Goal: Transaction & Acquisition: Book appointment/travel/reservation

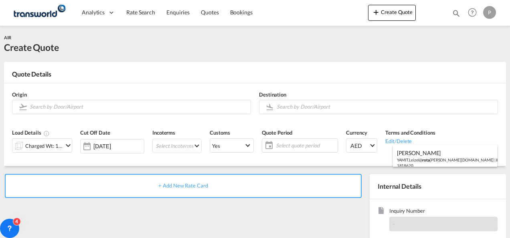
scroll to position [113, 0]
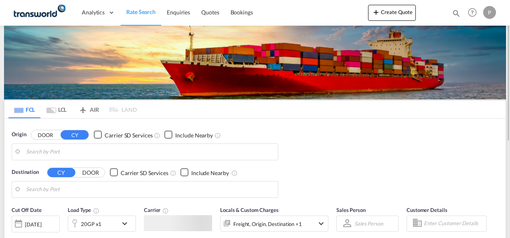
click at [392, 21] on md-menu-bar "Create Quote" at bounding box center [392, 15] width 48 height 20
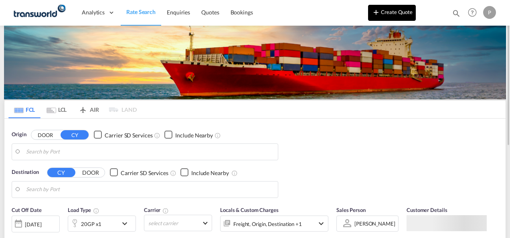
click at [392, 14] on button "Create Quote" at bounding box center [392, 13] width 48 height 16
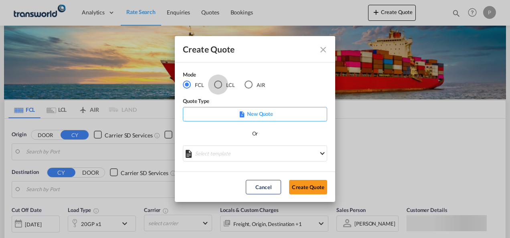
click at [214, 85] on div "LCL" at bounding box center [218, 85] width 8 height 8
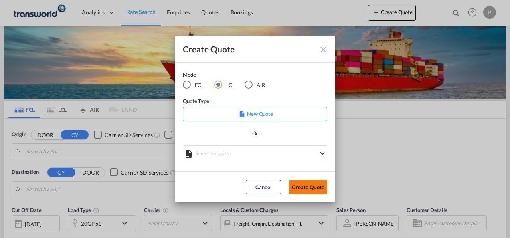
click at [307, 193] on button "Create Quote" at bounding box center [308, 187] width 38 height 14
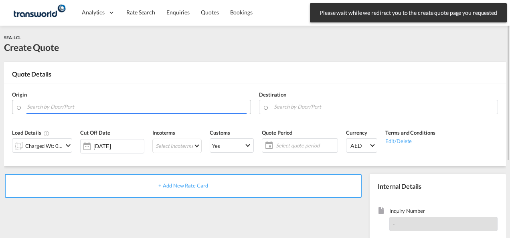
click at [100, 103] on input "Search by Door/Port" at bounding box center [137, 107] width 220 height 14
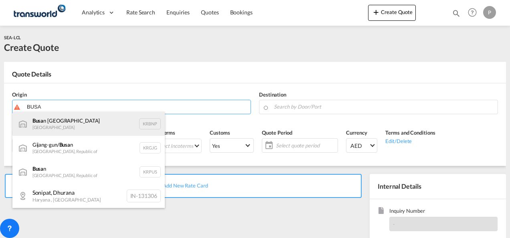
click at [79, 119] on div "Busa n New Port South Korea KRBNP" at bounding box center [88, 124] width 152 height 24
type input "Busan New Port, KRBNP"
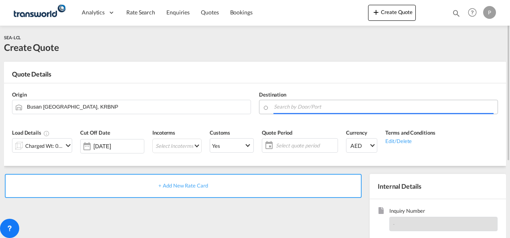
click at [287, 108] on input "Search by Door/Port" at bounding box center [384, 107] width 220 height 14
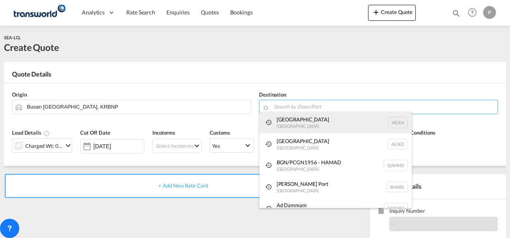
click at [286, 127] on div "Jebel Ali United Arab Emirates AEJEA" at bounding box center [336, 123] width 152 height 22
type input "Jebel Ali, AEJEA"
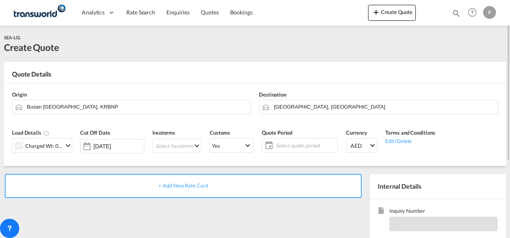
click at [71, 148] on md-icon "icon-chevron-down" at bounding box center [68, 146] width 10 height 10
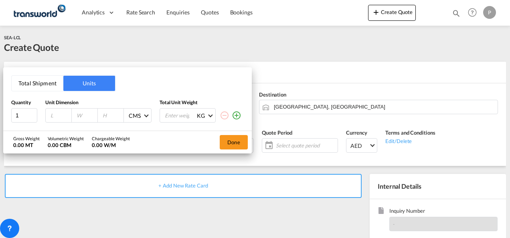
click at [45, 81] on button "Total Shipment" at bounding box center [38, 83] width 52 height 15
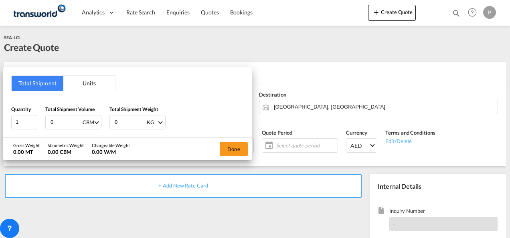
click at [66, 124] on input "0" at bounding box center [66, 123] width 32 height 14
type input "1"
click at [118, 124] on input "0" at bounding box center [130, 123] width 32 height 14
type input "158"
click at [226, 148] on button "Done" at bounding box center [234, 149] width 28 height 14
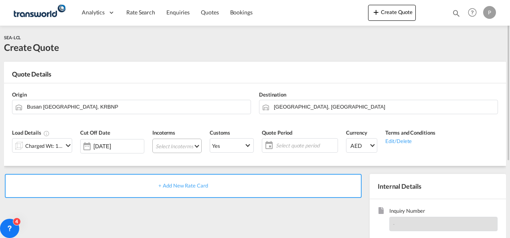
click at [181, 146] on md-select "Select Incoterms CIP - import Carriage and Insurance Paid to EXW - import Ex Wo…" at bounding box center [176, 146] width 49 height 14
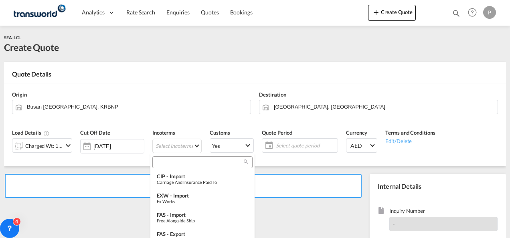
click at [172, 160] on input "search" at bounding box center [199, 162] width 89 height 7
type input "EXW"
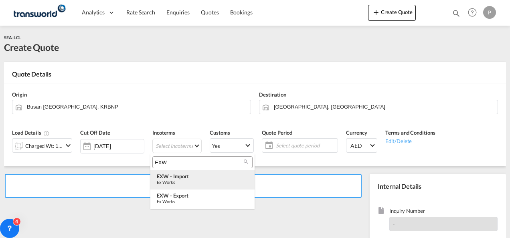
drag, startPoint x: 182, startPoint y: 179, endPoint x: 290, endPoint y: 145, distance: 113.4
click at [290, 145] on body "Analytics Dashboard Rate Search Enquiries Quotes Bookings" at bounding box center [255, 119] width 510 height 238
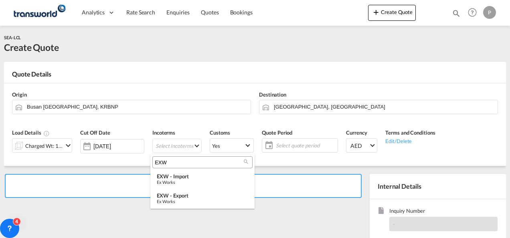
click at [290, 145] on md-backdrop at bounding box center [255, 119] width 510 height 238
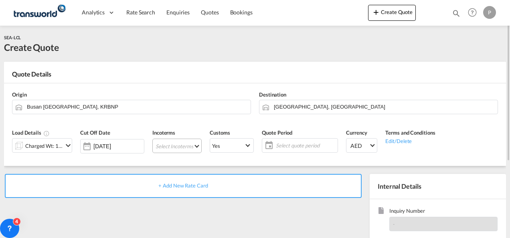
click at [167, 148] on md-select "Select Incoterms" at bounding box center [176, 146] width 49 height 14
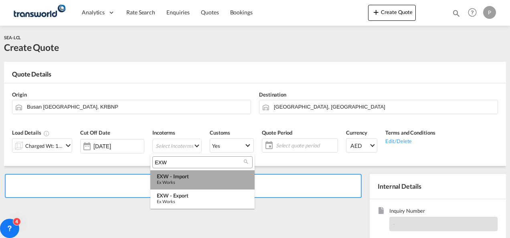
click at [179, 185] on div "Ex Works" at bounding box center [202, 182] width 91 height 5
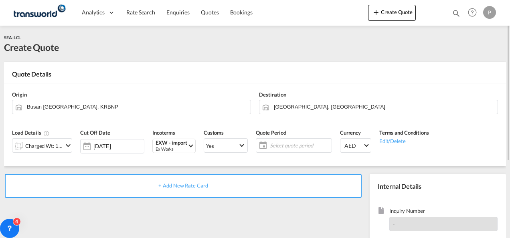
click at [281, 142] on span "Select quote period" at bounding box center [300, 145] width 60 height 7
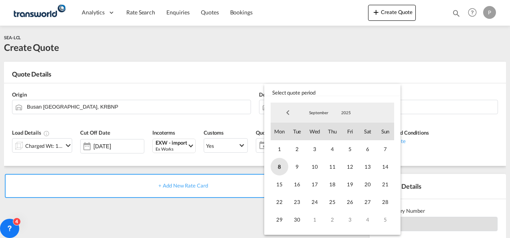
click at [272, 164] on span "8" at bounding box center [280, 167] width 18 height 18
click at [298, 215] on span "30" at bounding box center [297, 220] width 18 height 18
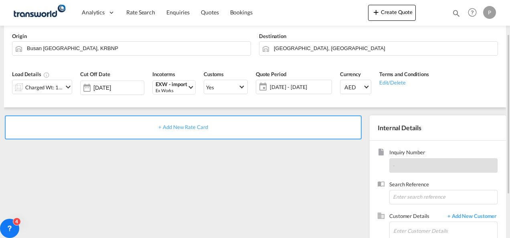
scroll to position [60, 0]
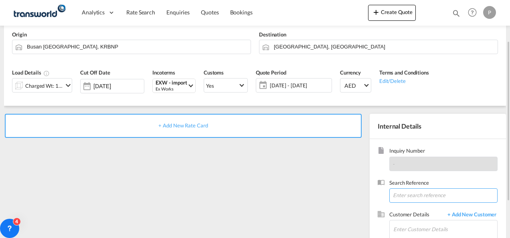
click at [414, 193] on input at bounding box center [444, 196] width 108 height 14
type input "TWG765"
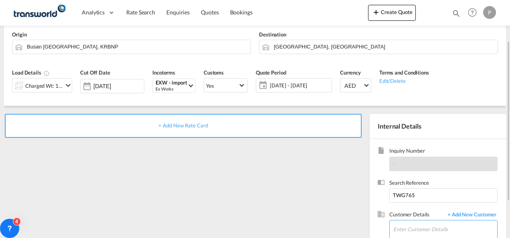
click at [404, 224] on input "Enter Customer Details" at bounding box center [446, 230] width 104 height 18
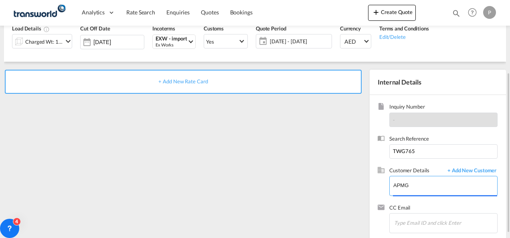
scroll to position [105, 0]
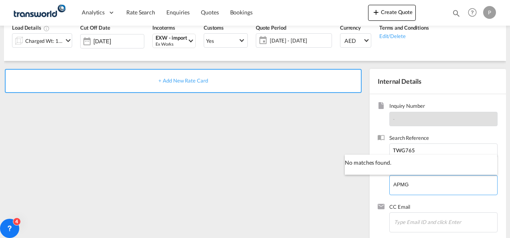
type input "APMG"
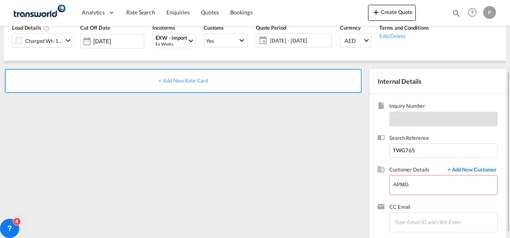
click at [468, 170] on span "+ Add New Customer" at bounding box center [471, 170] width 54 height 9
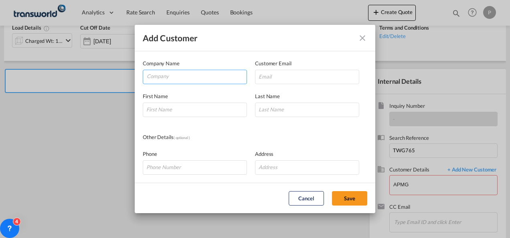
click at [209, 76] on input "Company" at bounding box center [197, 76] width 100 height 12
click at [174, 77] on input "Company" at bounding box center [197, 76] width 100 height 12
type input "APMG"
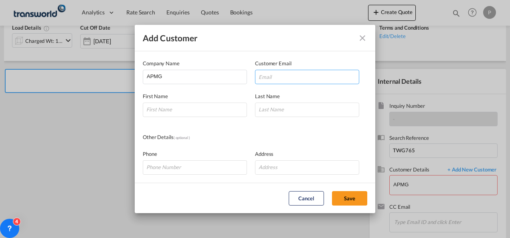
click at [266, 77] on input "Add Customer Company ..." at bounding box center [307, 77] width 104 height 14
paste input "ya@apm.group"
type input "ya@apm.group"
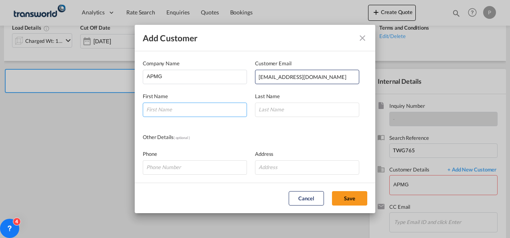
click at [200, 107] on input "Add Customer Company ..." at bounding box center [195, 110] width 104 height 14
type input "AMJAD"
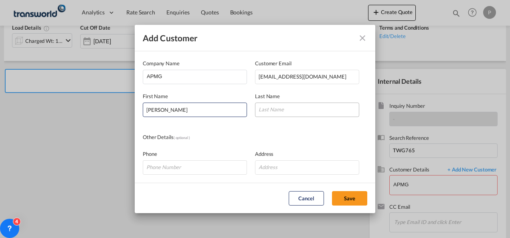
click at [314, 112] on input "Add Customer Company ..." at bounding box center [307, 110] width 104 height 14
type input "ALI"
click at [344, 196] on button "Save" at bounding box center [349, 198] width 35 height 14
type input "APMG, AMJAD ALI, ya@apm.group"
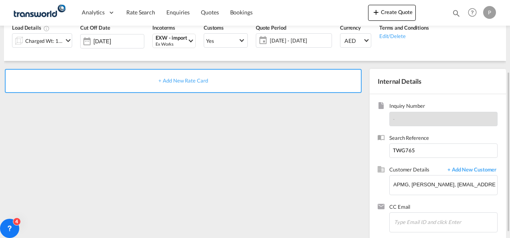
click at [185, 77] on span "+ Add New Rate Card" at bounding box center [182, 80] width 49 height 6
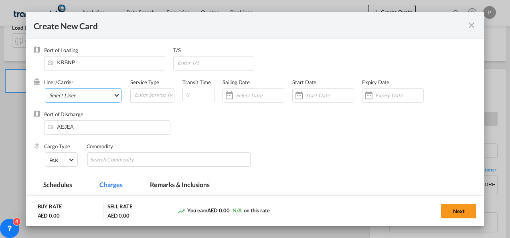
click at [69, 99] on md-select "Select Liner 2HM LOGISTICS D.O.O 2HM LOGISTICS D.O.O. / TDWC-CAPODISTRI 2HM LOG…" at bounding box center [83, 95] width 77 height 14
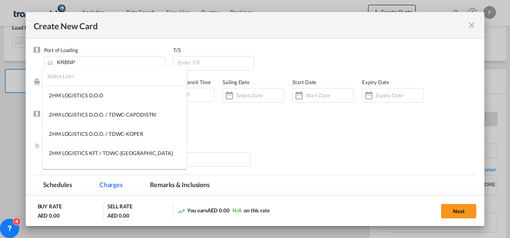
click at [79, 79] on input "search" at bounding box center [117, 76] width 140 height 19
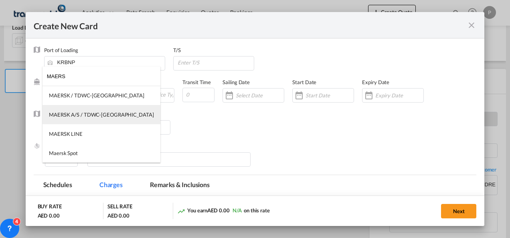
type input "MAERS"
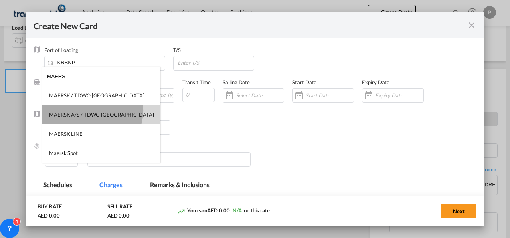
click at [92, 110] on md-option "MAERSK A/S / TDWC-DUBAI" at bounding box center [102, 114] width 118 height 19
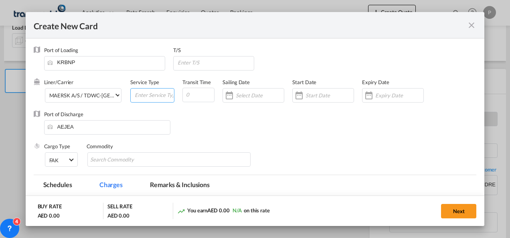
click at [138, 96] on input "Create New CardPort ..." at bounding box center [154, 95] width 40 height 12
type input "EXW IMPORT"
click at [383, 97] on input "Create New CardPort ..." at bounding box center [399, 95] width 48 height 6
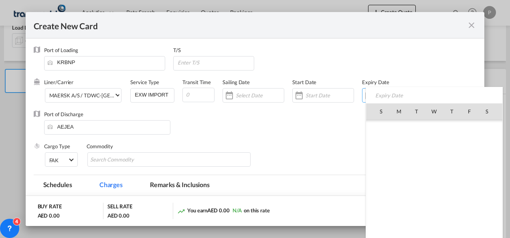
scroll to position [185814, 0]
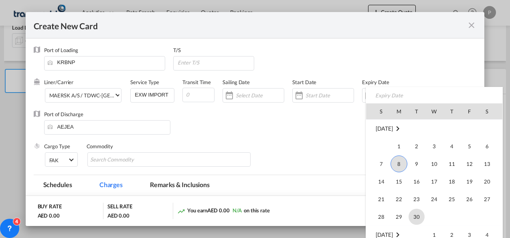
click at [412, 211] on span "30" at bounding box center [417, 217] width 16 height 16
type input "30 Sep 2025"
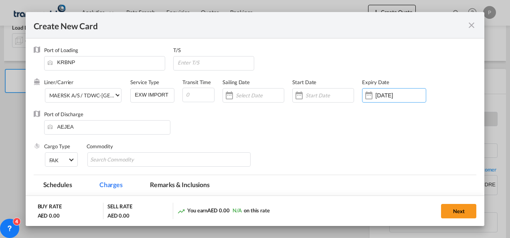
scroll to position [42, 0]
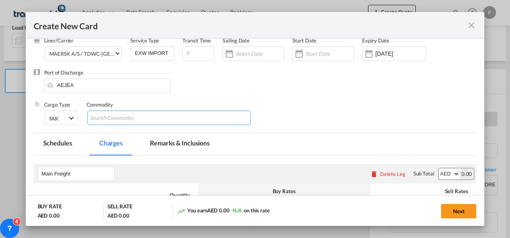
click at [177, 118] on md-chips-wrap "Chips container with autocompletion. Enter the text area, type text to search, …" at bounding box center [169, 118] width 164 height 14
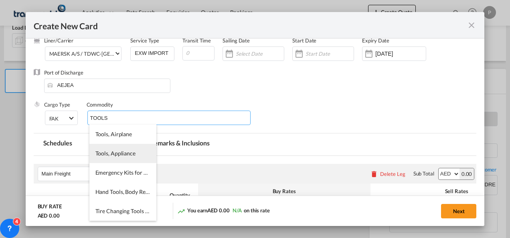
type input "TOOLS"
click at [132, 152] on span "Tools, Appliance" at bounding box center [115, 153] width 40 height 7
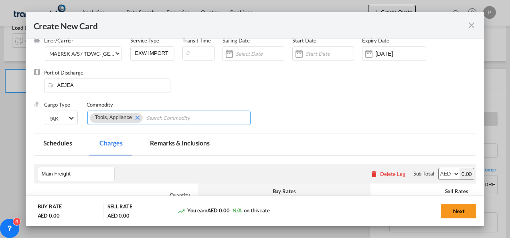
scroll to position [123, 0]
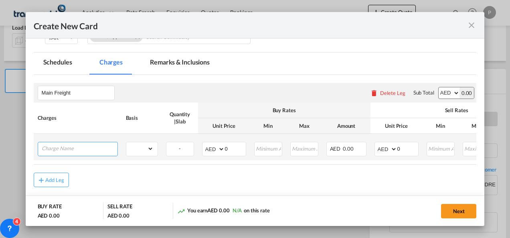
click at [97, 150] on input "Charge Name" at bounding box center [80, 148] width 76 height 12
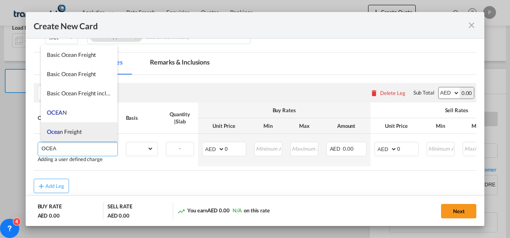
click at [83, 129] on li "Ocea n Freight" at bounding box center [79, 131] width 77 height 19
type input "Ocean Freight"
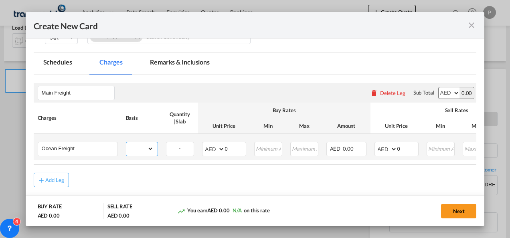
click at [142, 148] on select "gross_weight volumetric_weight per_shipment per_bl per_km per_hawb per_kg flat …" at bounding box center [139, 148] width 27 height 13
click at [126, 142] on select "gross_weight volumetric_weight per_shipment per_bl per_km per_hawb per_kg flat …" at bounding box center [139, 148] width 27 height 13
click at [142, 146] on select "gross_weight volumetric_weight per_shipment per_bl per_km per_hawb per_kg flat …" at bounding box center [139, 148] width 27 height 13
select select "per_shipment"
click at [126, 142] on select "gross_weight volumetric_weight per_shipment per_bl per_km per_hawb per_kg flat …" at bounding box center [139, 148] width 27 height 13
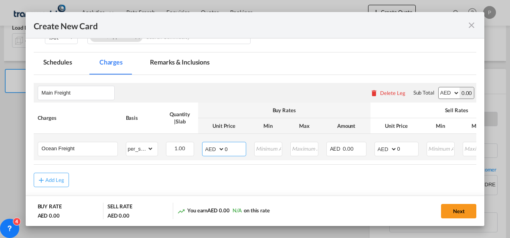
click at [229, 146] on input "0" at bounding box center [235, 148] width 21 height 12
click at [400, 150] on input "0" at bounding box center [408, 148] width 21 height 12
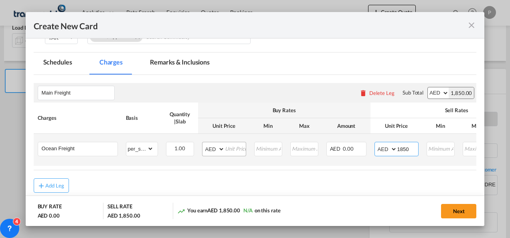
type input "1850"
click at [230, 147] on input "Create New CardPort ..." at bounding box center [235, 148] width 21 height 12
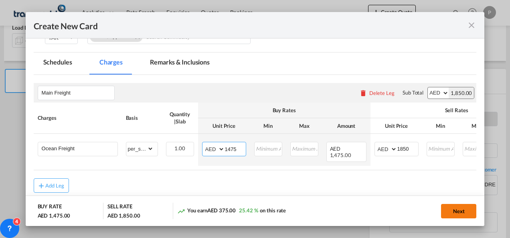
type input "1475"
click at [456, 211] on button "Next" at bounding box center [458, 211] width 35 height 14
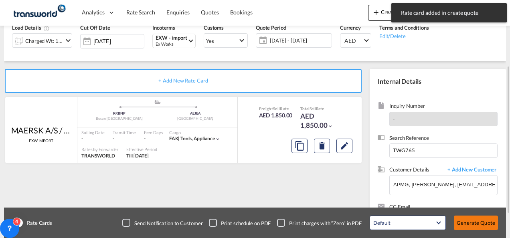
click at [468, 223] on button "Generate Quote" at bounding box center [476, 223] width 44 height 14
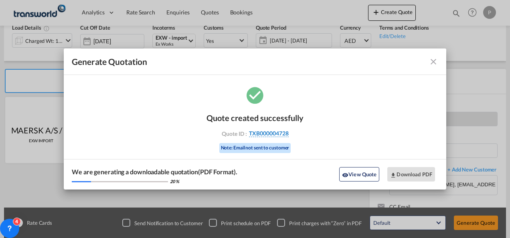
click at [284, 134] on span "TXB000004728" at bounding box center [269, 133] width 40 height 7
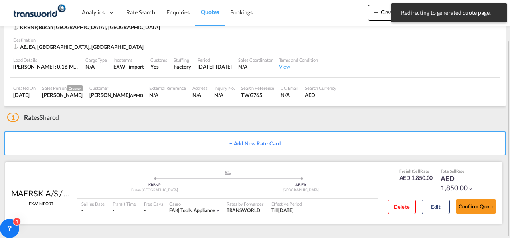
scroll to position [49, 0]
click at [481, 205] on button "Confirm Quote" at bounding box center [476, 207] width 40 height 14
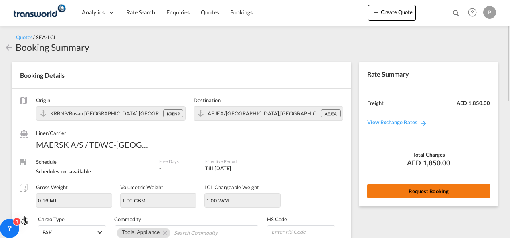
click at [390, 191] on button "Request Booking" at bounding box center [428, 191] width 123 height 14
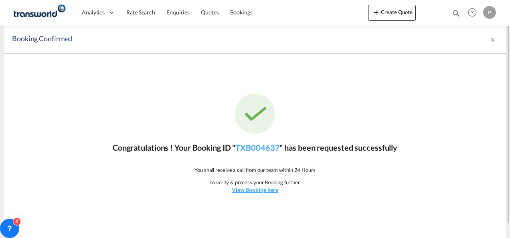
click at [269, 152] on p "Congratulations ! Your Booking ID " TXB004637 " has been requested successfully" at bounding box center [255, 147] width 285 height 11
click at [267, 149] on link "TXB004637" at bounding box center [257, 148] width 44 height 10
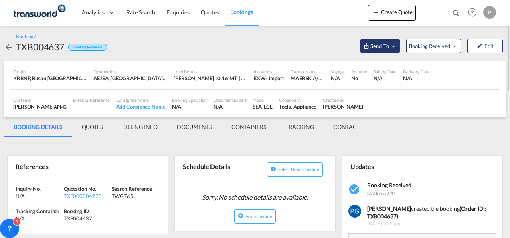
click at [383, 43] on span "Send To" at bounding box center [380, 46] width 20 height 8
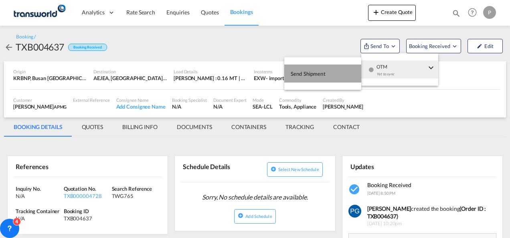
click at [347, 70] on button "Send Shipment" at bounding box center [322, 74] width 77 height 18
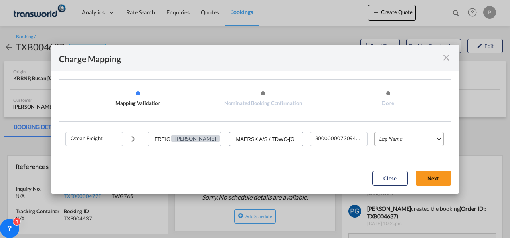
click at [395, 138] on md-select "Leg Name HANDLING ORIGIN VESSEL HANDLING DESTINATION OTHERS TL PICK UP CUSTOMS …" at bounding box center [409, 139] width 69 height 14
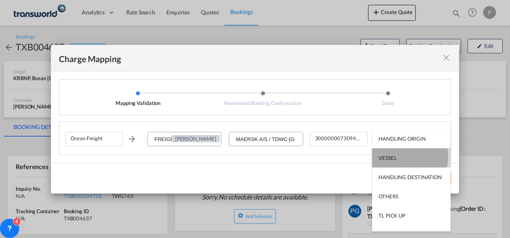
click at [397, 156] on md-option "VESSEL" at bounding box center [411, 157] width 79 height 19
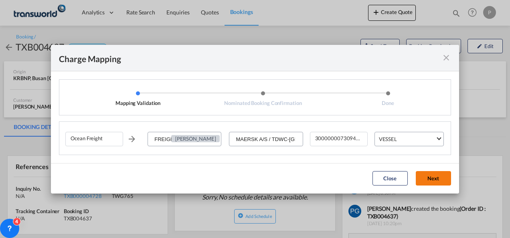
click at [440, 176] on button "Next" at bounding box center [433, 178] width 35 height 14
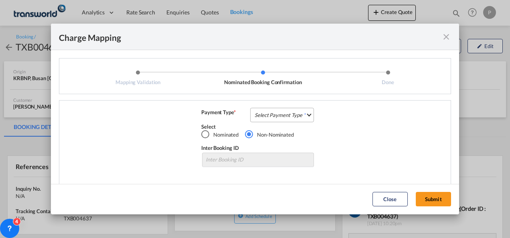
click at [276, 112] on md-select "Select Payment Type COLLECT PREPAID" at bounding box center [282, 115] width 64 height 14
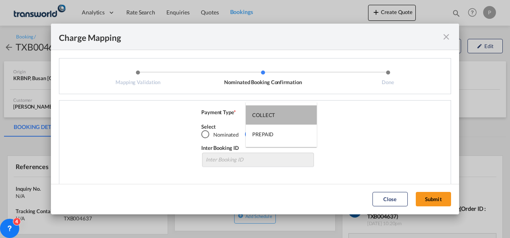
click at [276, 112] on md-option "COLLECT" at bounding box center [281, 114] width 71 height 19
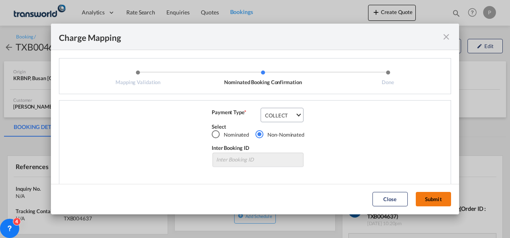
click at [432, 194] on button "Submit" at bounding box center [433, 199] width 35 height 14
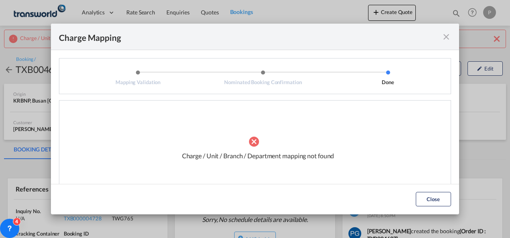
click at [443, 34] on md-icon "icon-close fg-AAA8AD cursor" at bounding box center [447, 37] width 10 height 10
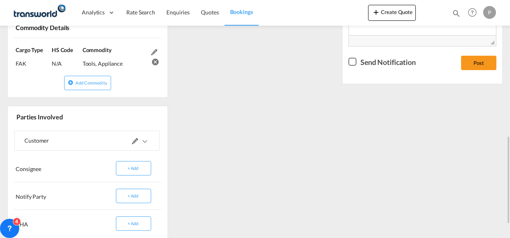
scroll to position [362, 0]
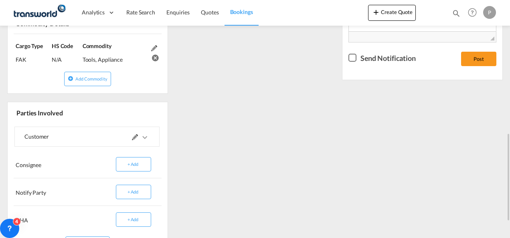
click at [136, 137] on md-icon at bounding box center [135, 137] width 6 height 6
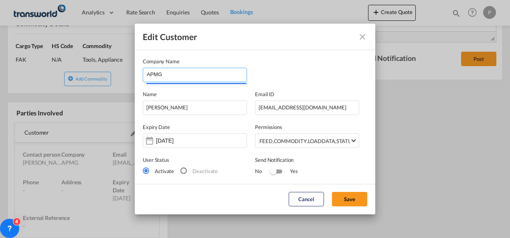
click at [174, 79] on input "APMG" at bounding box center [197, 74] width 100 height 12
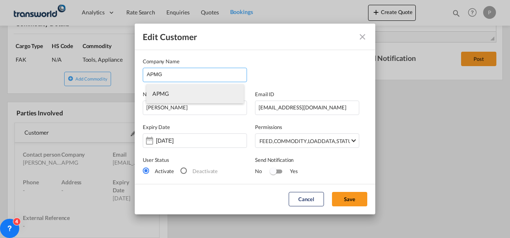
click at [174, 96] on li "APMG" at bounding box center [194, 93] width 97 height 19
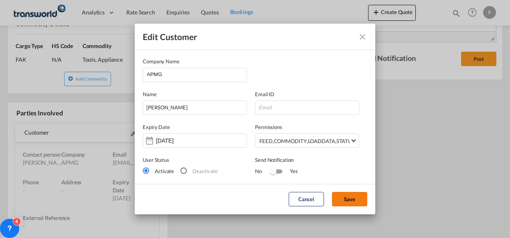
click at [345, 200] on button "Save" at bounding box center [349, 199] width 35 height 14
click at [278, 108] on input "Edit Customer Company ..." at bounding box center [307, 108] width 104 height 14
type input "ya@apm.group"
click at [346, 201] on button "Save" at bounding box center [349, 199] width 35 height 14
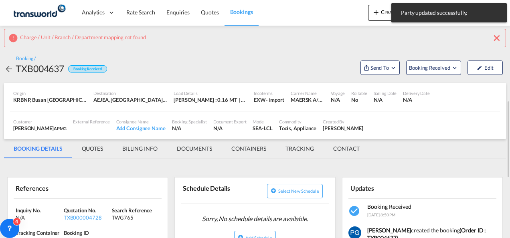
scroll to position [0, 0]
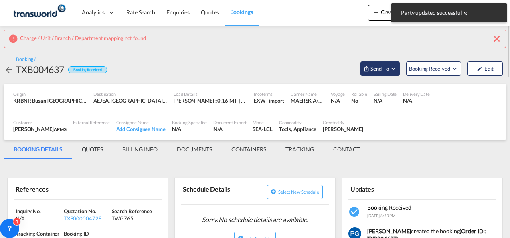
click at [381, 68] on span "Send To" at bounding box center [380, 69] width 20 height 8
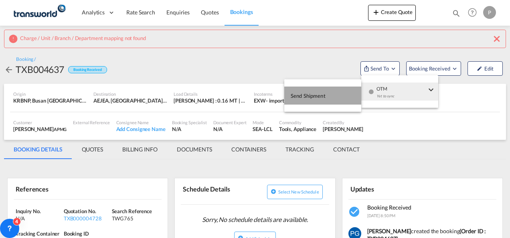
click at [351, 90] on button "Send Shipment" at bounding box center [322, 96] width 77 height 18
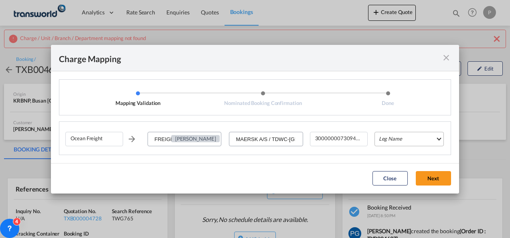
click at [414, 139] on md-select "Leg Name HANDLING ORIGIN VESSEL HANDLING DESTINATION OTHERS TL PICK UP CUSTOMS …" at bounding box center [409, 139] width 69 height 14
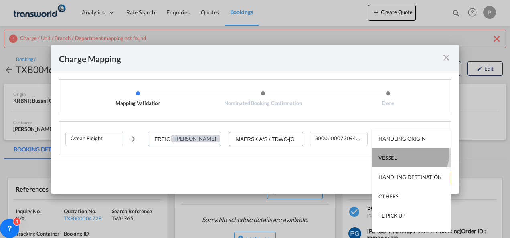
click at [409, 154] on md-option "VESSEL" at bounding box center [411, 157] width 79 height 19
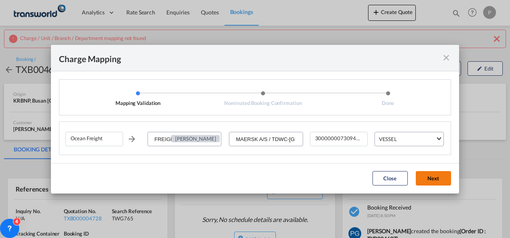
click at [432, 177] on button "Next" at bounding box center [433, 178] width 35 height 14
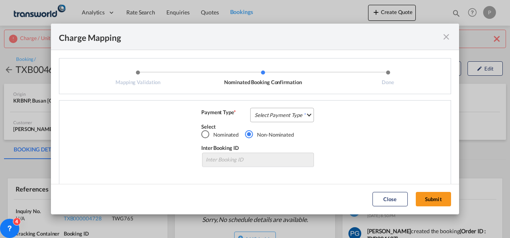
click at [281, 111] on md-select "Select Payment Type COLLECT PREPAID" at bounding box center [282, 115] width 64 height 14
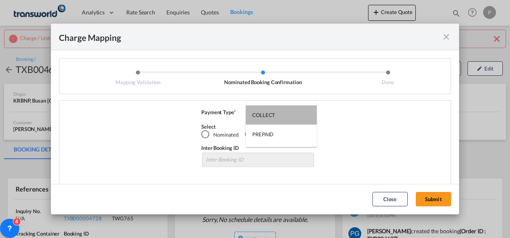
click at [281, 111] on md-option "COLLECT" at bounding box center [281, 114] width 71 height 19
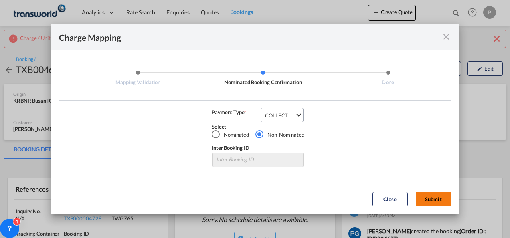
click at [434, 193] on button "Submit" at bounding box center [433, 199] width 35 height 14
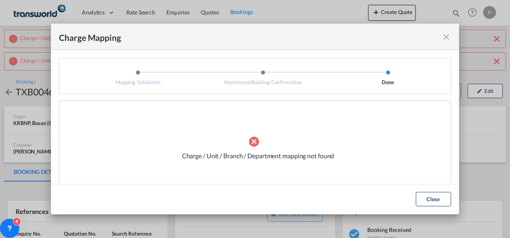
click at [444, 36] on md-icon "icon-close fg-AAA8AD cursor" at bounding box center [447, 37] width 10 height 10
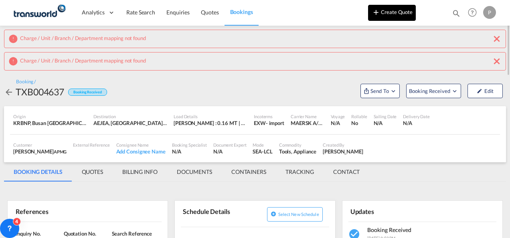
click at [403, 14] on button "Create Quote" at bounding box center [392, 13] width 48 height 16
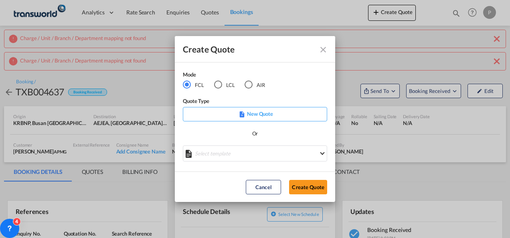
click at [253, 83] on md-radio-button "AIR" at bounding box center [255, 85] width 20 height 9
click at [304, 184] on button "Create Quote" at bounding box center [308, 187] width 38 height 14
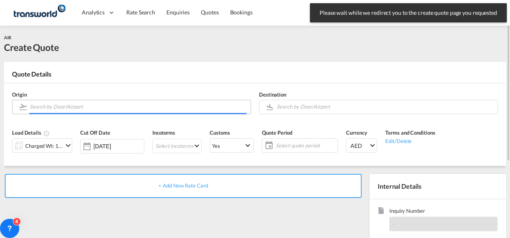
click at [122, 108] on input "Search by Door/Airport" at bounding box center [138, 107] width 217 height 14
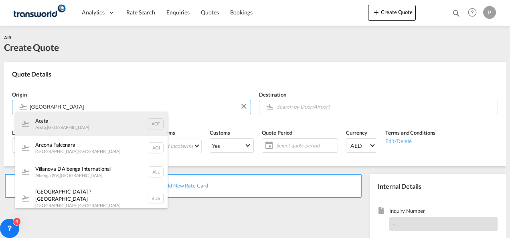
click at [95, 122] on div "Aosta Aosta , Italy AOT" at bounding box center [91, 124] width 152 height 24
type input "Aosta, Aosta, AOT"
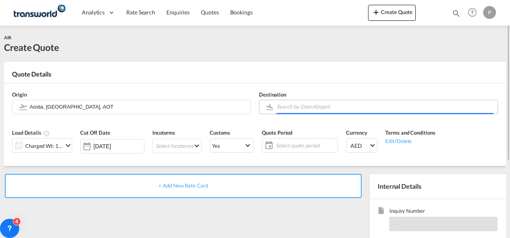
click at [286, 107] on body "Analytics Dashboard Rate Search Enquiries Quotes Bookings" at bounding box center [255, 119] width 510 height 238
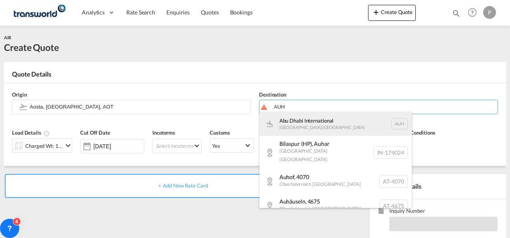
click at [292, 120] on div "Abu Dhabi International Abu Dhabi , United Arab Emirates AUH" at bounding box center [336, 124] width 152 height 24
type input "Abu Dhabi International, Abu Dhabi, AUH"
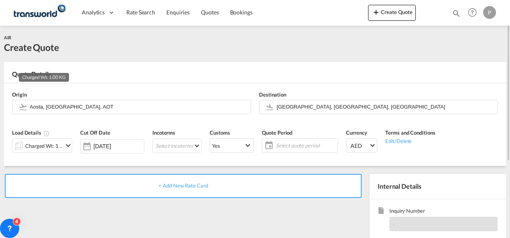
click at [51, 146] on div "Charged Wt: 1.00 KG" at bounding box center [44, 145] width 38 height 11
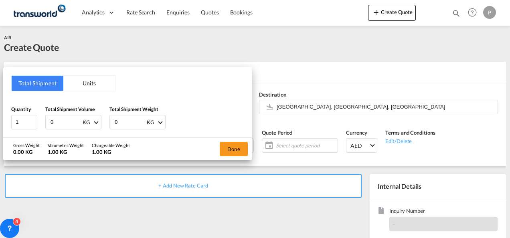
click at [59, 121] on input "0" at bounding box center [66, 123] width 32 height 14
type input "0.5"
click at [121, 125] on input "0" at bounding box center [130, 123] width 32 height 14
type input "0.5"
click at [235, 146] on button "Done" at bounding box center [234, 149] width 28 height 14
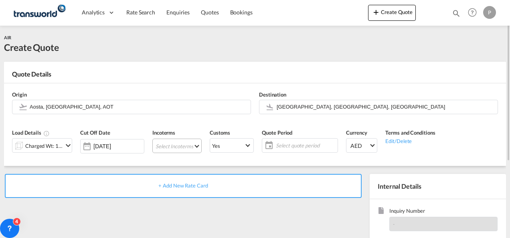
click at [169, 147] on md-select "Select Incoterms CIP - import Carriage and Insurance Paid to EXW - import Ex Wo…" at bounding box center [176, 146] width 49 height 14
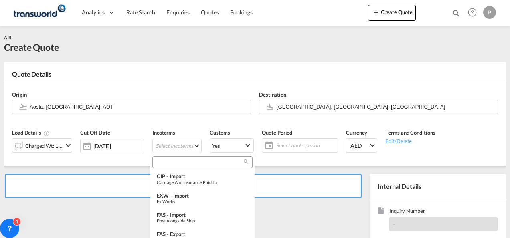
click at [169, 162] on input "search" at bounding box center [199, 162] width 89 height 7
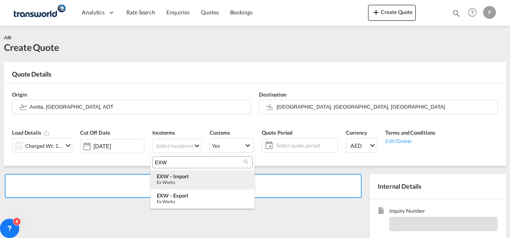
type input "EXW"
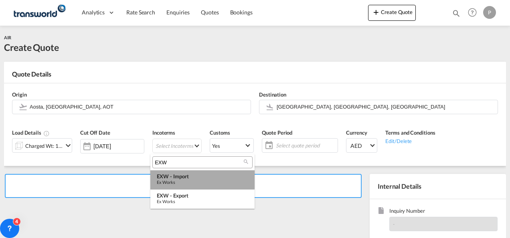
click at [172, 178] on div "EXW - import" at bounding box center [202, 176] width 91 height 6
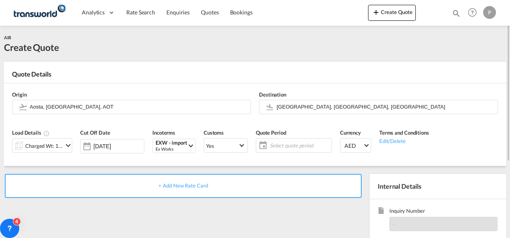
click at [299, 144] on span "Select quote period" at bounding box center [300, 145] width 60 height 7
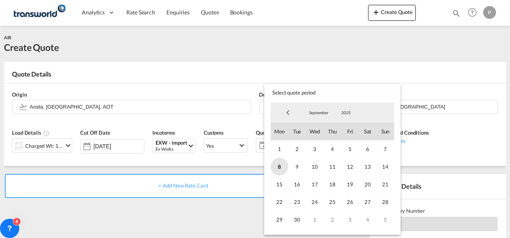
click at [286, 165] on span "8" at bounding box center [280, 167] width 18 height 18
click at [296, 211] on span "30" at bounding box center [297, 220] width 18 height 18
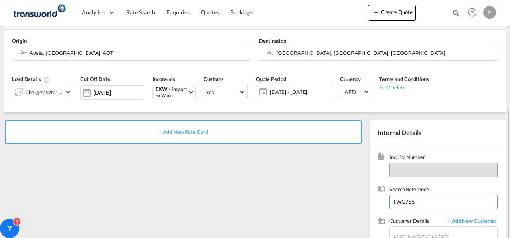
scroll to position [113, 0]
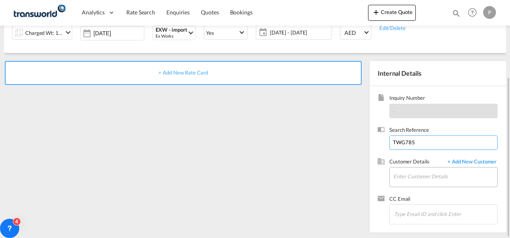
type input "TWG785"
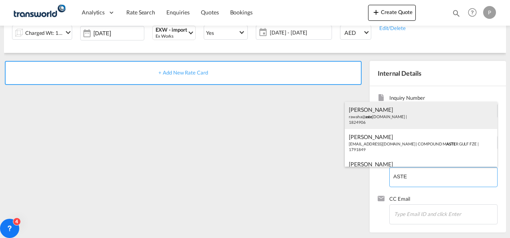
click at [386, 122] on div "Rawaha Aslam rawaha@ aste med.com | 1824906" at bounding box center [421, 115] width 152 height 27
type input "AL SHOMOUKH TRADING FOR TECHNICAL & MEDIAL SUPPLIES - ASTEMED LLC, Rawaha Aslam…"
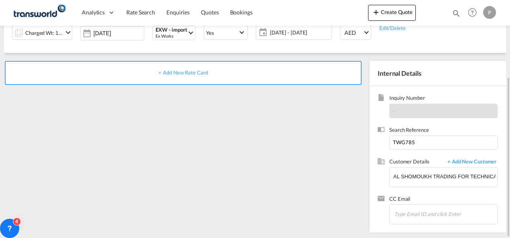
click at [190, 73] on span "+ Add New Rate Card" at bounding box center [182, 72] width 49 height 6
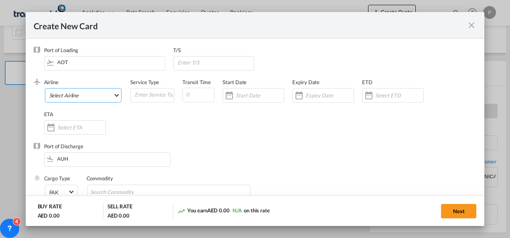
click at [88, 96] on md-select "Select Airline AIR EXPRESS S.A. (1166- / -) CMA CGM Air Cargo (1140-2C / -) DDW…" at bounding box center [83, 95] width 77 height 14
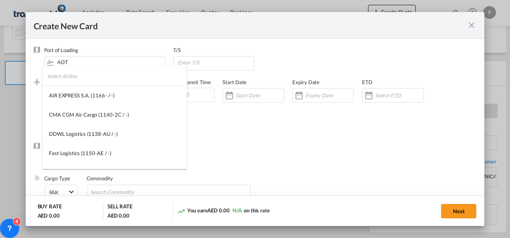
click at [75, 80] on input "search" at bounding box center [117, 76] width 140 height 19
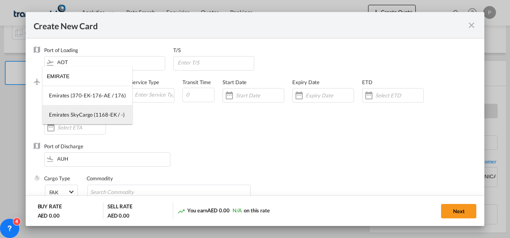
type input "EMIRATE"
click at [81, 110] on md-option "Emirates SkyCargo (1168-EK / -)" at bounding box center [88, 114] width 90 height 19
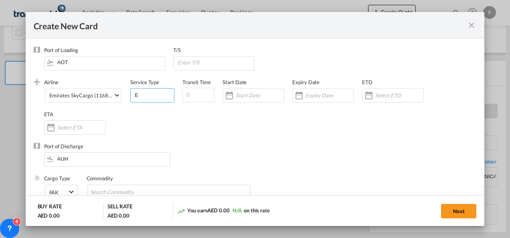
click at [146, 96] on input "E" at bounding box center [154, 95] width 40 height 12
type input "EXW IMPORT"
click at [319, 91] on div "Create New Card ..." at bounding box center [323, 95] width 62 height 14
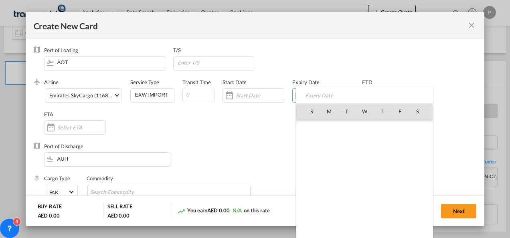
scroll to position [185814, 0]
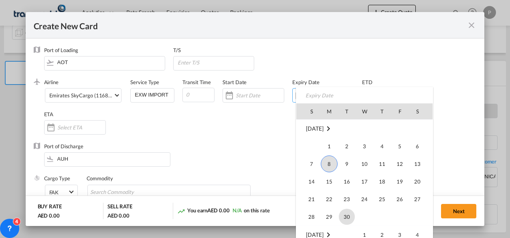
click at [346, 217] on span "30" at bounding box center [347, 217] width 16 height 16
type input "30 Sep 2025"
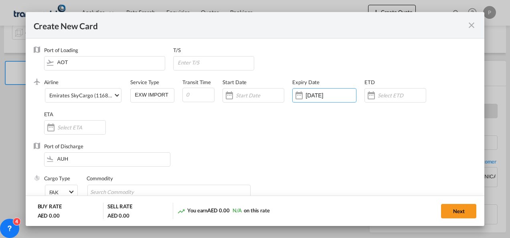
scroll to position [54, 0]
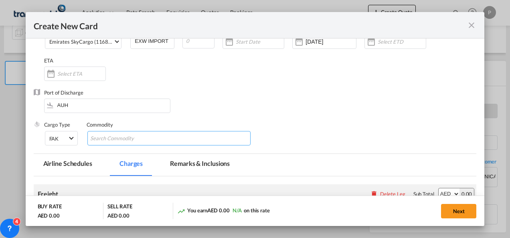
click at [134, 136] on input "Chips input." at bounding box center [126, 138] width 73 height 13
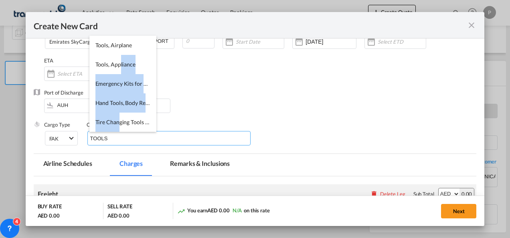
drag, startPoint x: 120, startPoint y: 68, endPoint x: 144, endPoint y: 160, distance: 95.3
click at [144, 160] on body "Analytics Dashboard Rate Search Enquiries Quotes Bookings" at bounding box center [255, 119] width 510 height 238
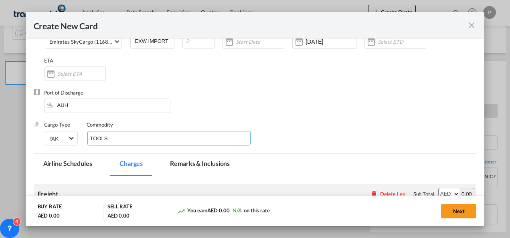
click at [120, 136] on input "TOOLS" at bounding box center [126, 138] width 73 height 13
click at [116, 134] on input "TOOLS" at bounding box center [126, 138] width 73 height 13
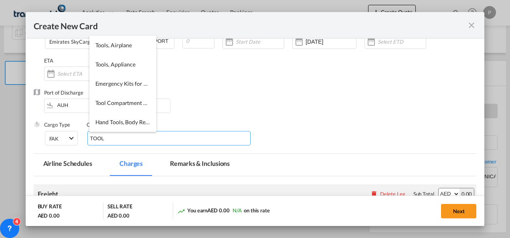
type input "TOOLS"
click at [120, 73] on li "Tools, Appliance" at bounding box center [122, 64] width 67 height 19
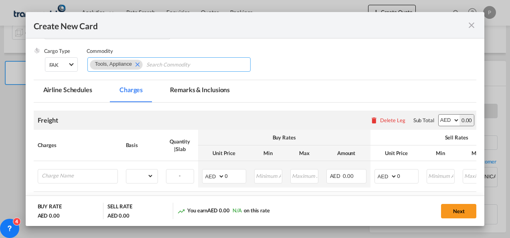
scroll to position [132, 0]
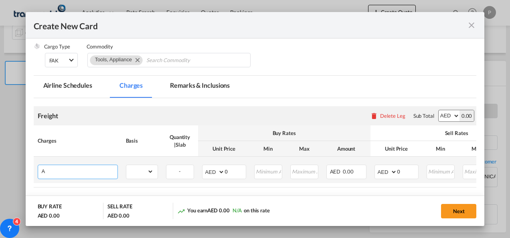
click at [110, 169] on input "A" at bounding box center [80, 171] width 76 height 12
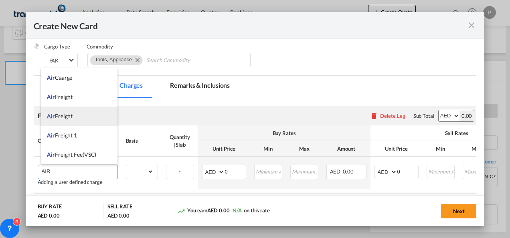
click at [74, 113] on li "Air Freight" at bounding box center [79, 116] width 77 height 19
type input "Air Freight"
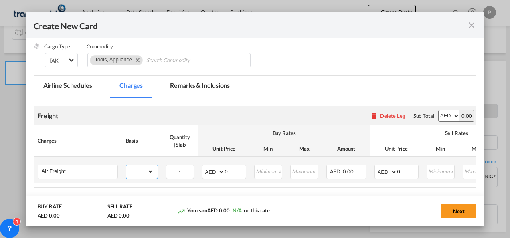
click at [140, 172] on select "gross_weight volumetric_weight per_shipment per_bl per_km % on air freight per_…" at bounding box center [139, 171] width 27 height 13
select select "per_shipment"
click at [126, 165] on select "gross_weight volumetric_weight per_shipment per_bl per_km % on air freight per_…" at bounding box center [139, 171] width 27 height 13
click at [232, 172] on input "0" at bounding box center [235, 171] width 21 height 12
click at [401, 172] on input "0" at bounding box center [408, 171] width 21 height 12
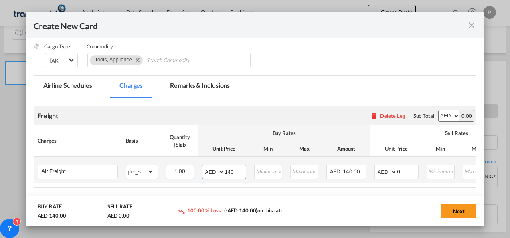
click at [241, 172] on input "140" at bounding box center [235, 171] width 21 height 12
type input "1"
type input "265"
click at [403, 170] on input "0" at bounding box center [408, 171] width 21 height 12
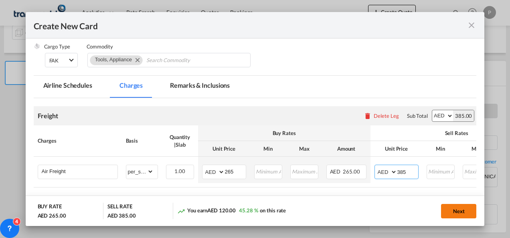
type input "385"
click at [463, 209] on button "Next" at bounding box center [458, 211] width 35 height 14
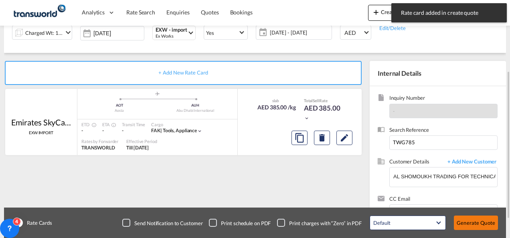
click at [482, 223] on button "Generate Quote" at bounding box center [476, 223] width 44 height 14
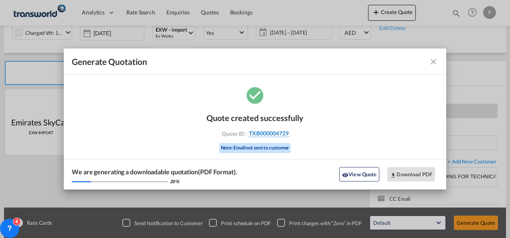
click at [279, 134] on span "TXB000004729" at bounding box center [269, 133] width 40 height 7
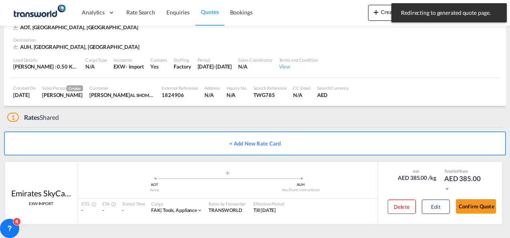
scroll to position [49, 0]
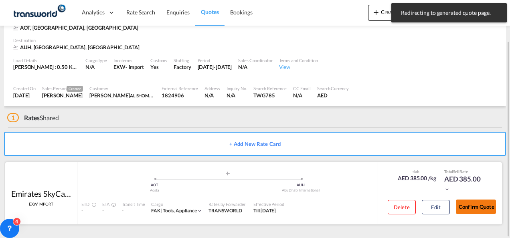
click at [473, 203] on button "Confirm Quote" at bounding box center [476, 207] width 40 height 14
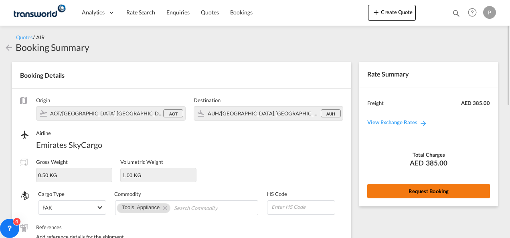
click at [400, 190] on button "Request Booking" at bounding box center [428, 191] width 123 height 14
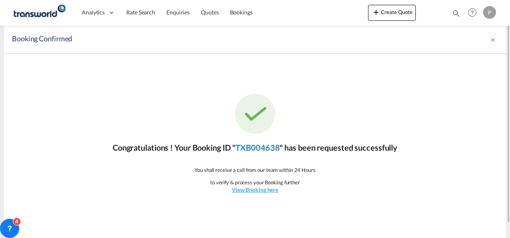
click at [253, 146] on link "TXB004638" at bounding box center [257, 148] width 44 height 10
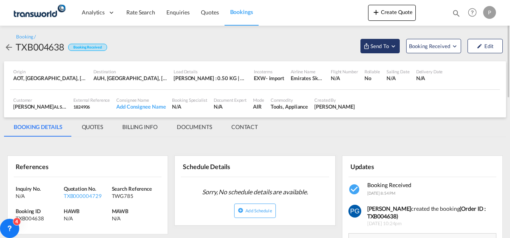
click at [375, 47] on span "Send To" at bounding box center [380, 46] width 20 height 8
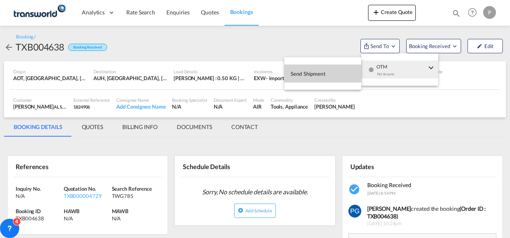
click at [338, 73] on button "Send Shipment" at bounding box center [322, 74] width 77 height 18
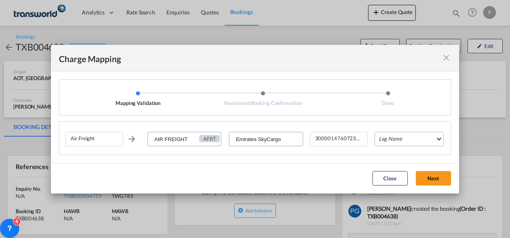
click at [387, 138] on md-select "Leg Name HANDLING ORIGIN HANDLING DESTINATION OTHERS TL PICK UP CUSTOMS ORIGIN …" at bounding box center [409, 139] width 69 height 14
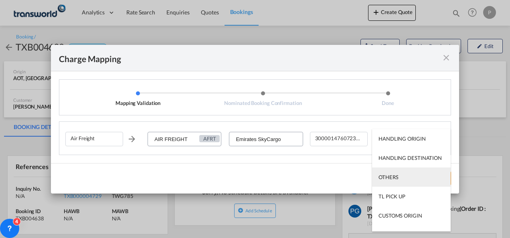
scroll to position [51, 0]
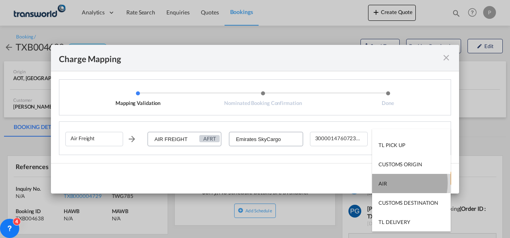
click at [388, 183] on md-option "AIR" at bounding box center [411, 183] width 79 height 19
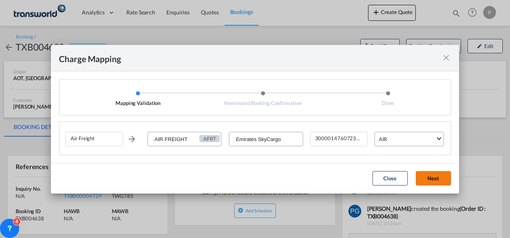
click at [428, 181] on button "Next" at bounding box center [433, 178] width 35 height 14
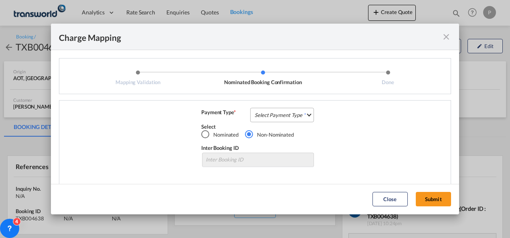
click at [282, 120] on md-select "Select Payment Type COLLECT PREPAID" at bounding box center [282, 115] width 64 height 14
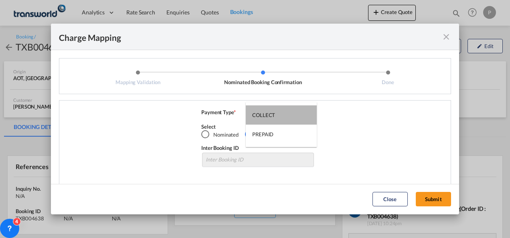
click at [282, 120] on md-option "COLLECT" at bounding box center [281, 114] width 71 height 19
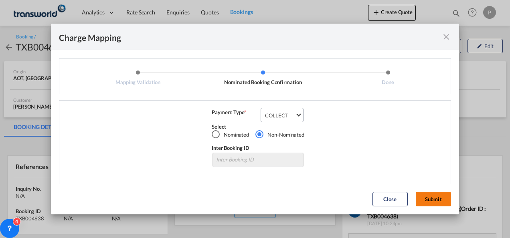
click at [432, 197] on button "Submit" at bounding box center [433, 199] width 35 height 14
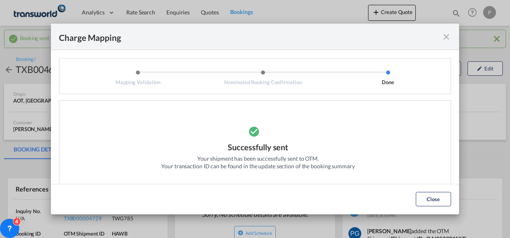
click at [449, 37] on md-icon "icon-close fg-AAA8AD cursor" at bounding box center [447, 37] width 10 height 10
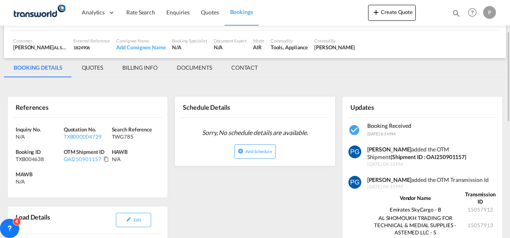
scroll to position [82, 0]
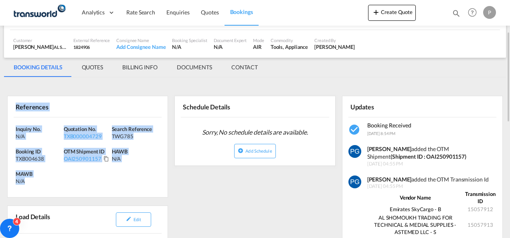
drag, startPoint x: 16, startPoint y: 106, endPoint x: 32, endPoint y: 181, distance: 75.8
click at [32, 181] on div "References Inquiry No. N/A Quotation No. TXB000004729 Search Reference TWG785 B…" at bounding box center [87, 147] width 161 height 102
copy div "References Inquiry No. N/A Quotation No. TXB000004729 Search Reference TWG785 B…"
